Goal: Find specific page/section: Find specific page/section

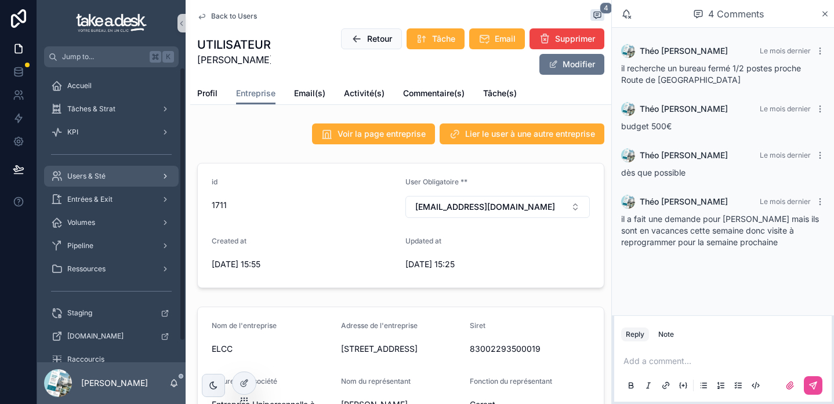
scroll to position [323, 0]
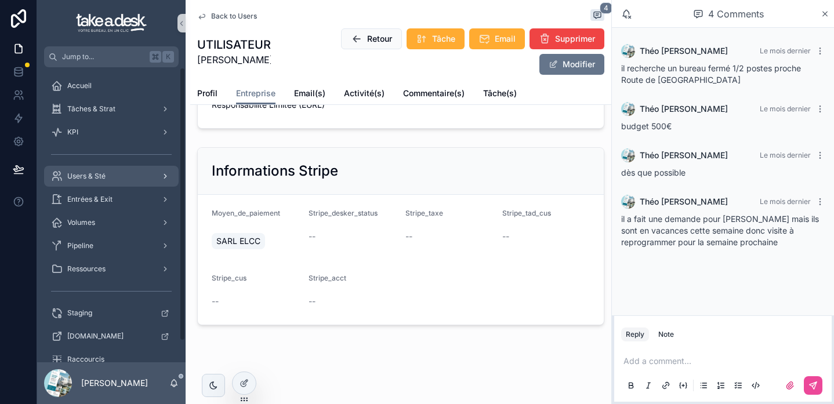
click at [112, 184] on div "Users & Sté" at bounding box center [111, 176] width 121 height 19
